Goal: Task Accomplishment & Management: Use online tool/utility

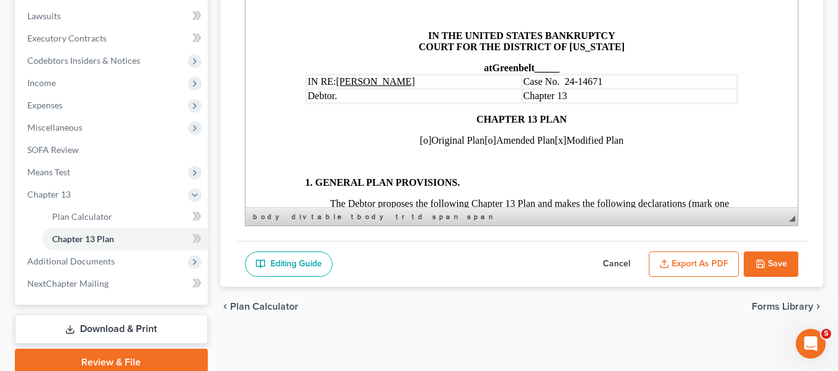
scroll to position [4827, 0]
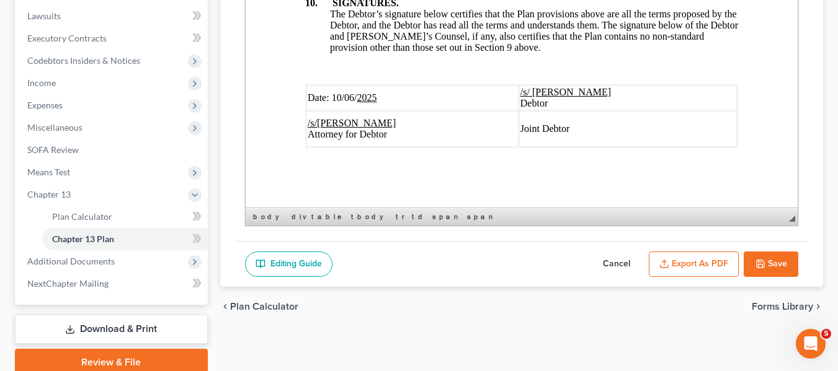
click at [757, 255] on button "Save" at bounding box center [771, 265] width 55 height 26
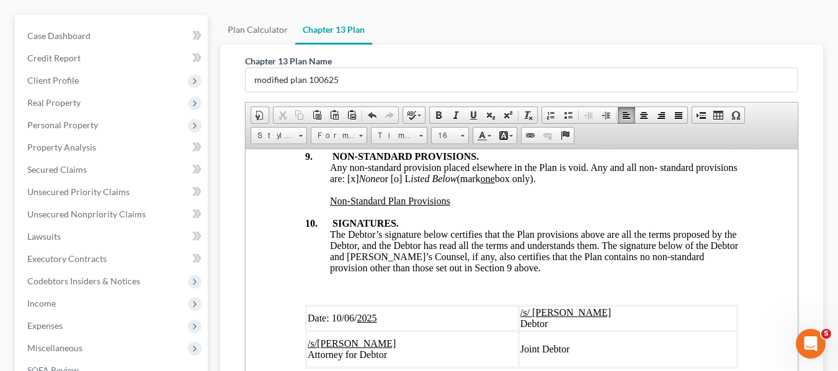
scroll to position [0, 0]
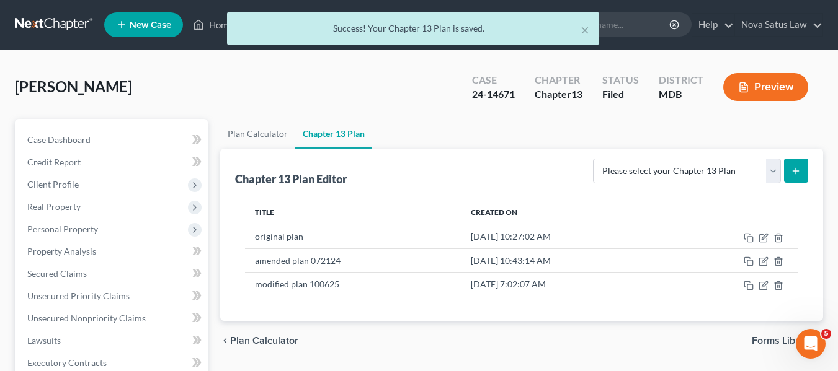
click at [217, 25] on div "× Success! Your Chapter 13 Plan is saved." at bounding box center [413, 31] width 838 height 38
click at [220, 27] on div "× Success! Your Chapter 13 Plan is saved." at bounding box center [413, 31] width 838 height 38
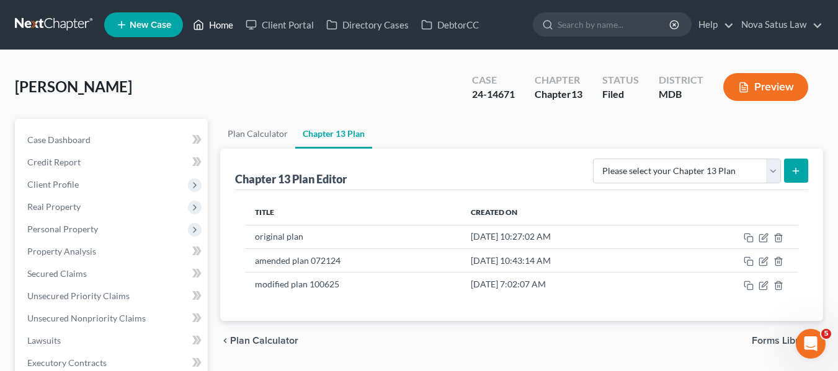
click at [216, 24] on link "Home" at bounding box center [213, 25] width 53 height 22
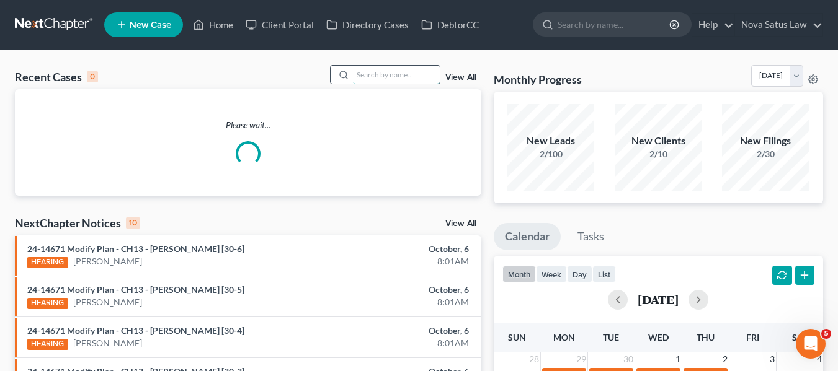
click at [388, 69] on input "search" at bounding box center [396, 75] width 87 height 18
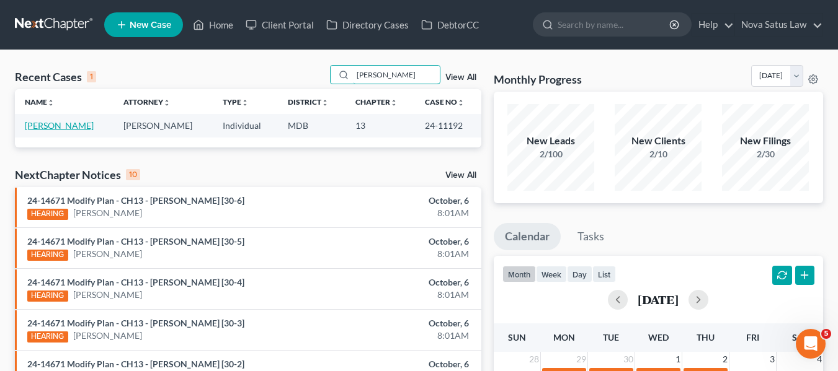
type input "[PERSON_NAME]"
click at [33, 125] on link "[PERSON_NAME]" at bounding box center [59, 125] width 69 height 11
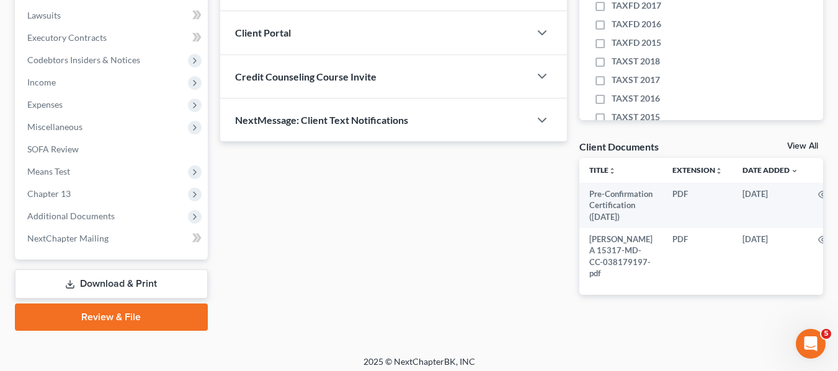
scroll to position [326, 0]
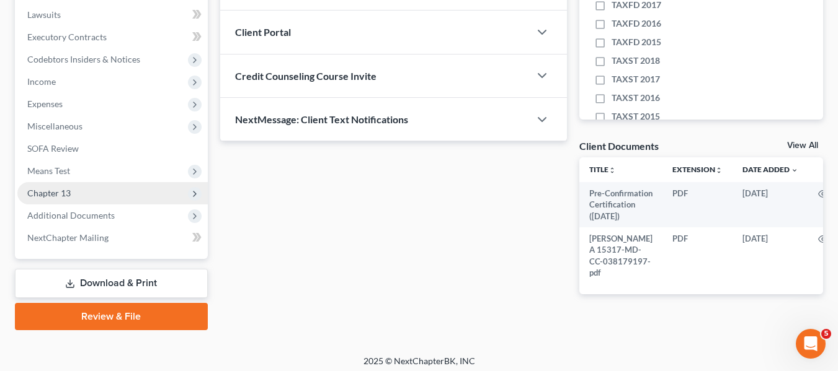
click at [47, 189] on span "Chapter 13" at bounding box center [48, 193] width 43 height 11
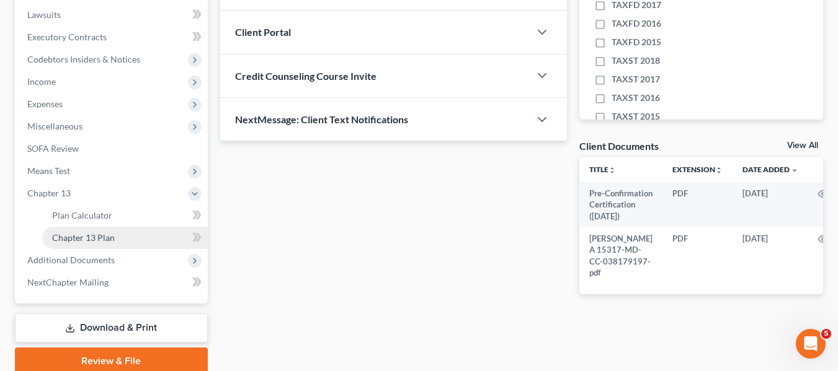
click at [77, 235] on span "Chapter 13 Plan" at bounding box center [83, 238] width 63 height 11
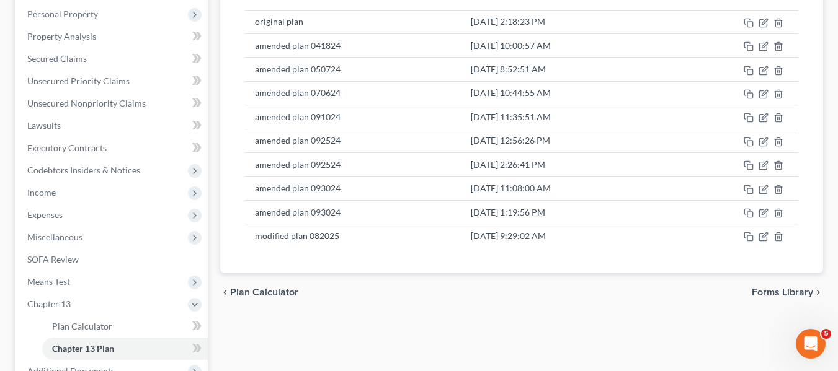
scroll to position [216, 0]
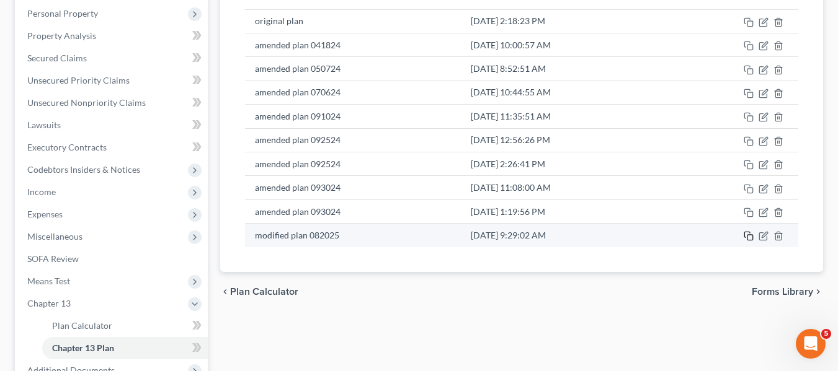
click at [747, 237] on rect "button" at bounding box center [750, 238] width 6 height 6
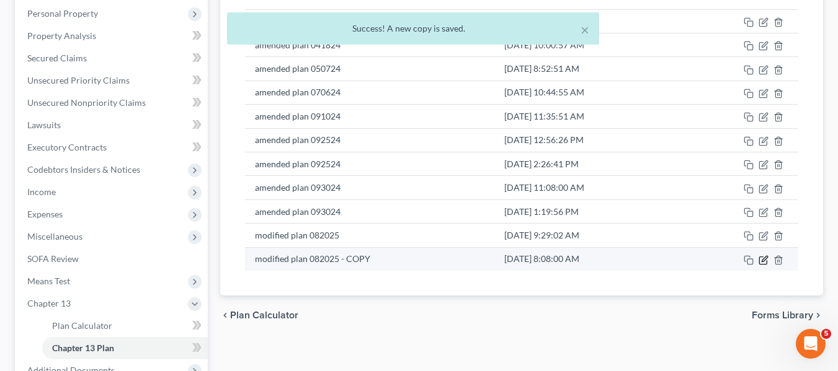
click at [762, 261] on icon "button" at bounding box center [763, 261] width 10 height 10
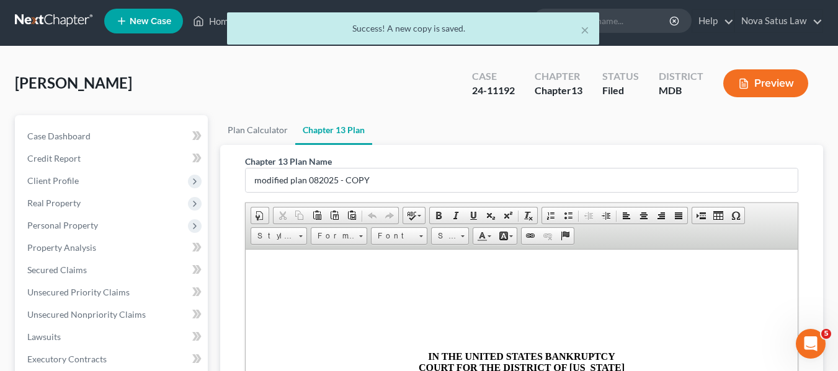
scroll to position [0, 0]
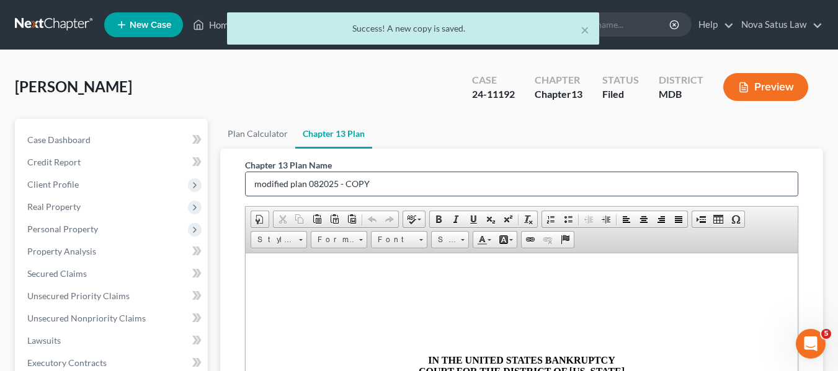
click at [251, 184] on input "modified plan 082025 - COPY" at bounding box center [522, 184] width 552 height 24
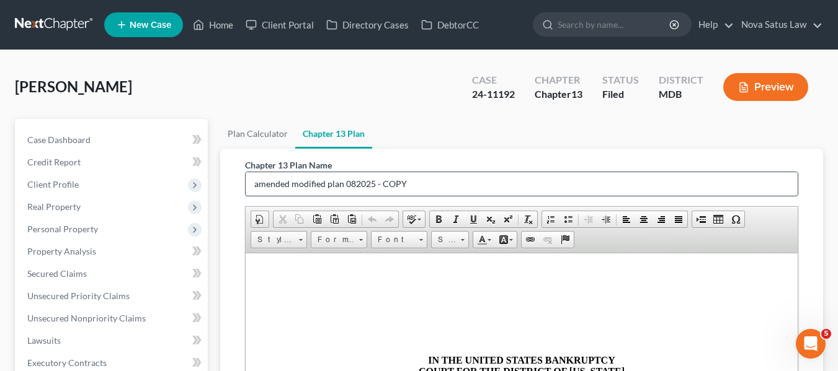
click at [428, 182] on input "amended modified plan 082025 - COPY" at bounding box center [522, 184] width 552 height 24
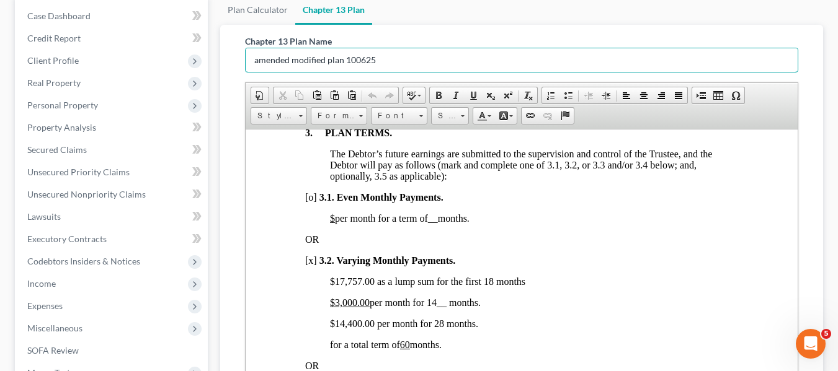
scroll to position [882, 0]
type input "amended modified plan 100625"
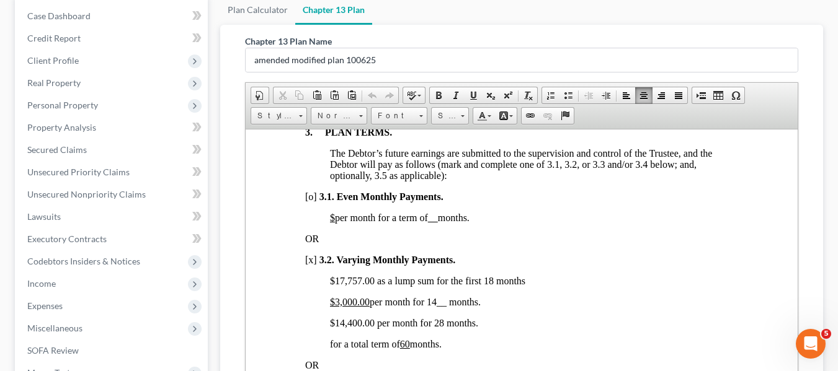
click at [341, 328] on span "$14,400.00 per month for 28 months." at bounding box center [403, 323] width 148 height 11
click at [350, 328] on span "$15 ,400.00 per month for 28 months." at bounding box center [403, 323] width 148 height 11
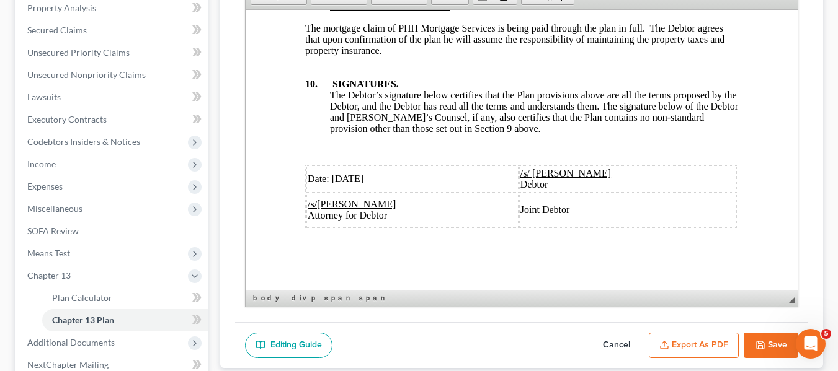
scroll to position [251, 0]
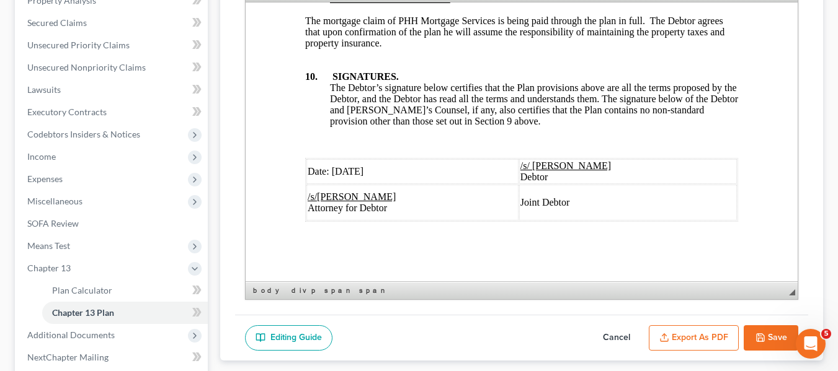
click at [330, 166] on span "Date: [DATE]" at bounding box center [335, 171] width 56 height 11
click at [681, 337] on button "Export as PDF" at bounding box center [694, 339] width 90 height 26
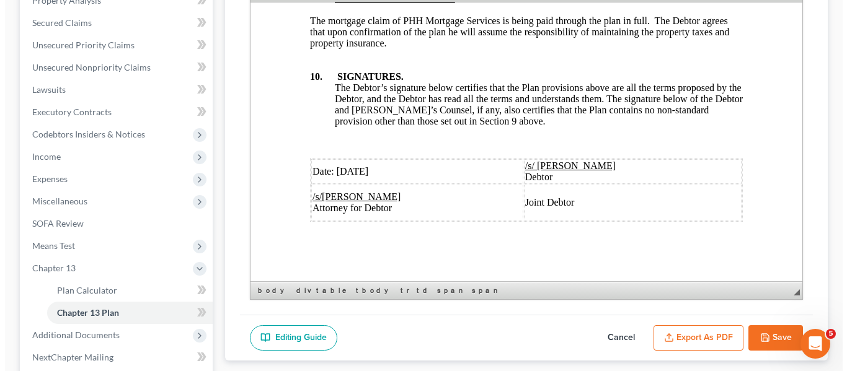
scroll to position [4860, 0]
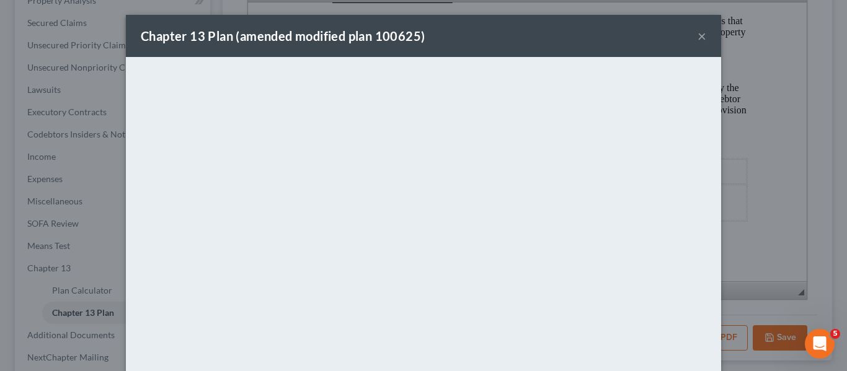
click at [487, 40] on div "Chapter 13 Plan (amended modified plan 100625) ×" at bounding box center [423, 36] width 595 height 42
click at [699, 39] on button "×" at bounding box center [702, 36] width 9 height 15
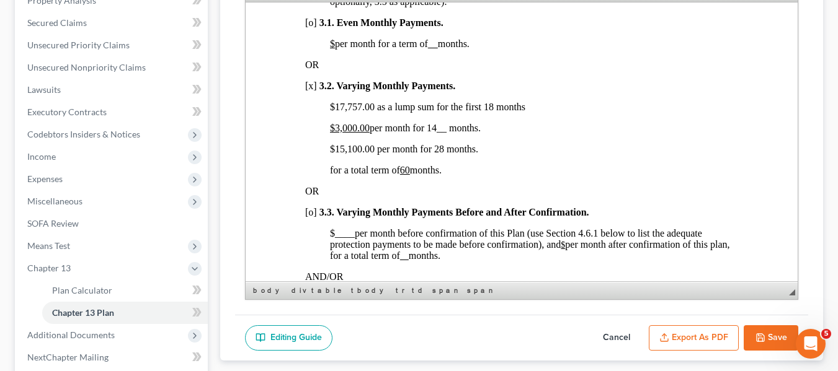
scroll to position [930, 0]
drag, startPoint x: 329, startPoint y: 113, endPoint x: 476, endPoint y: 171, distance: 158.7
copy div "$17,757.00 as a lump sum for the first 18 months $3,000.00 per month for 14__ m…"
